Goal: Find specific page/section: Find specific page/section

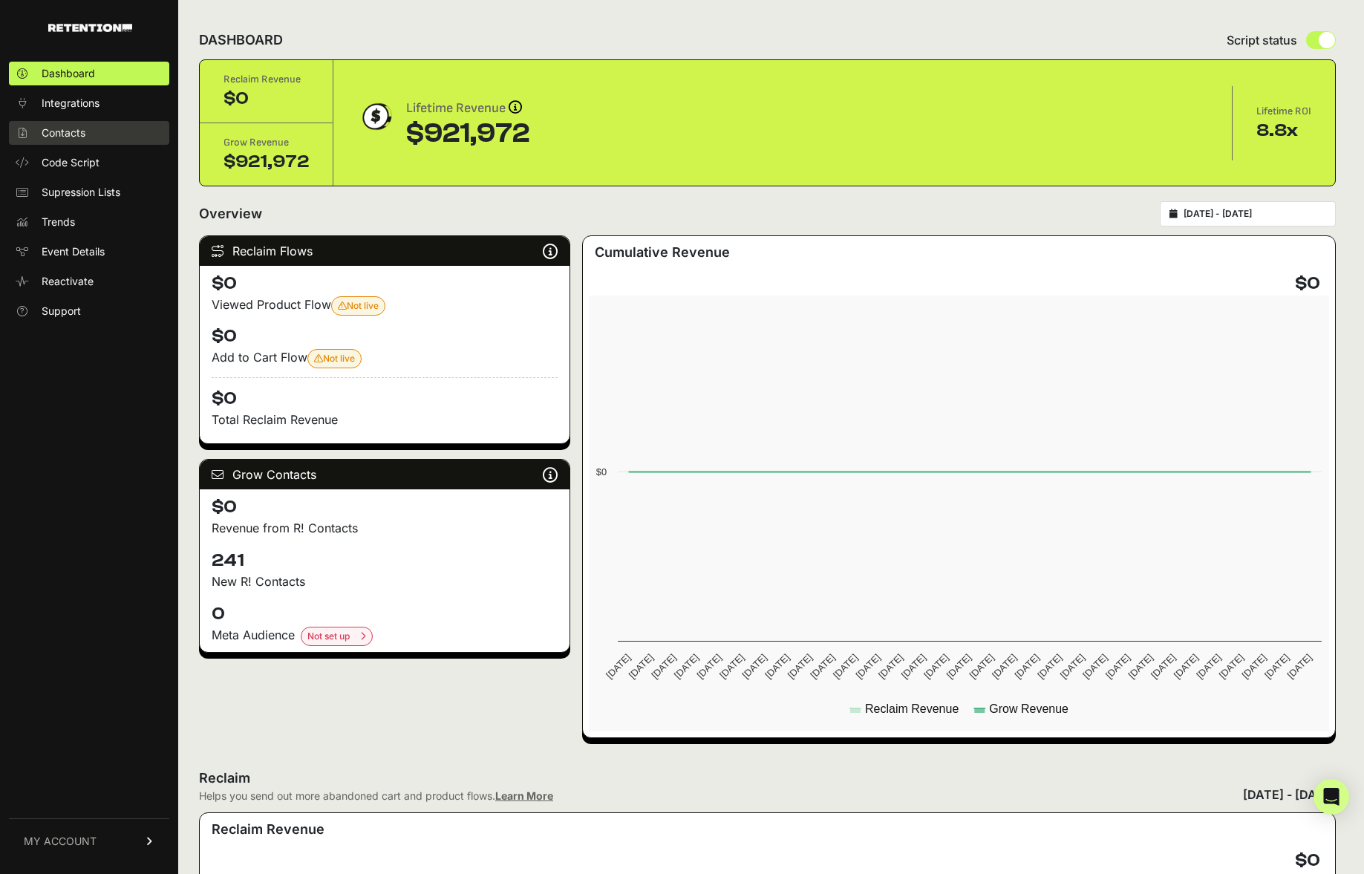
click at [75, 131] on span "Contacts" at bounding box center [64, 132] width 44 height 15
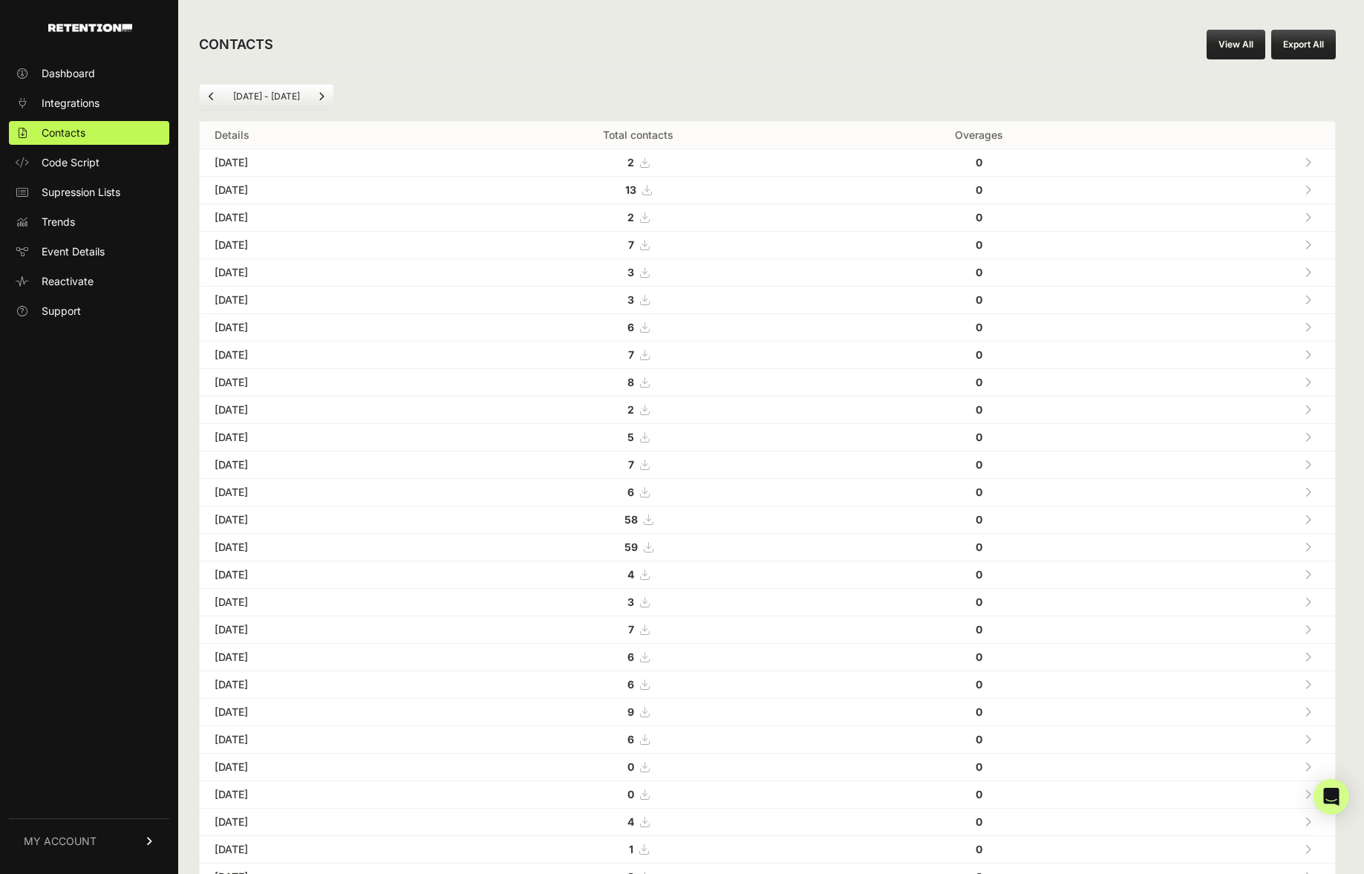
click at [207, 90] on link "Previous" at bounding box center [212, 97] width 24 height 24
click at [318, 93] on icon "Next" at bounding box center [321, 96] width 6 height 9
click at [318, 94] on icon "Next" at bounding box center [321, 96] width 6 height 9
